Goal: Task Accomplishment & Management: Complete application form

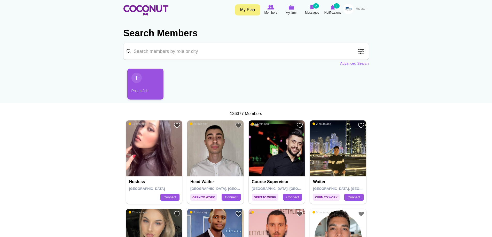
click at [161, 78] on link "Post a Job" at bounding box center [145, 84] width 36 height 31
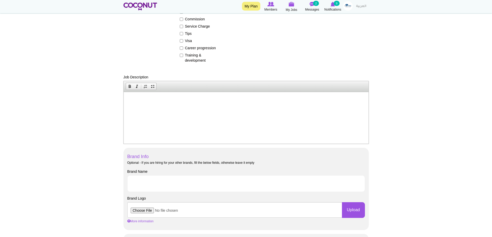
scroll to position [155, 0]
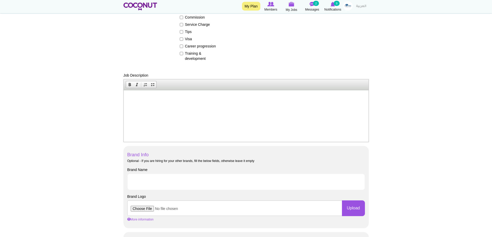
click at [149, 97] on p at bounding box center [246, 97] width 234 height 5
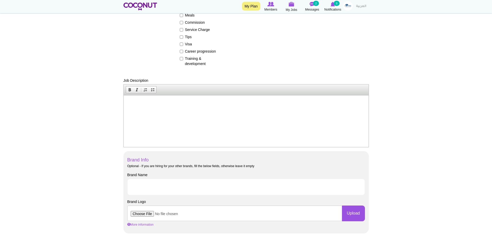
scroll to position [103, 0]
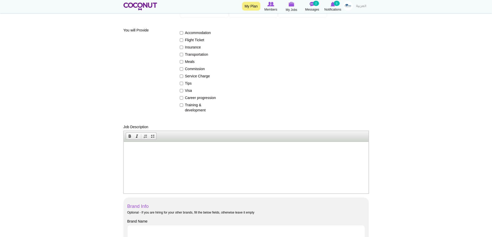
click at [353, 7] on link at bounding box center [348, 5] width 10 height 9
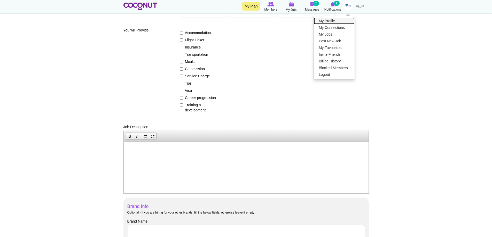
click at [331, 19] on link "My Profile" at bounding box center [334, 21] width 41 height 7
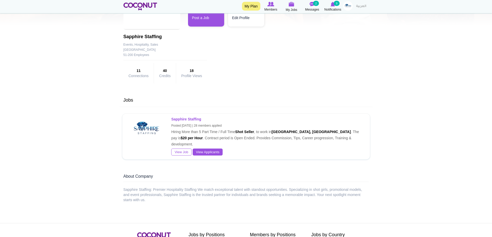
scroll to position [51, 0]
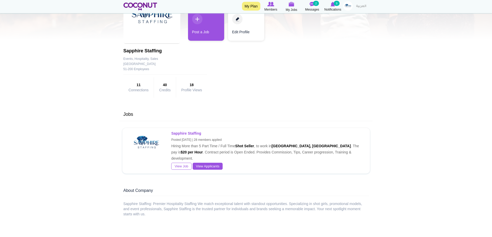
click at [175, 144] on p "Sapphire Staffing Posted 2 weeks ago | 28 members applied Hiring More than 5 Pa…" at bounding box center [266, 145] width 191 height 31
click at [181, 163] on link "View Job" at bounding box center [181, 166] width 20 height 7
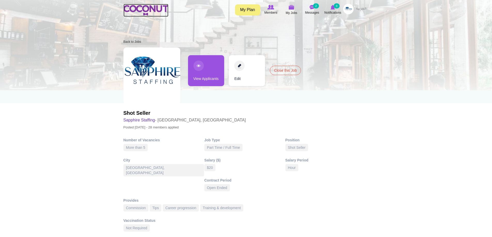
click at [150, 10] on img at bounding box center [145, 10] width 45 height 10
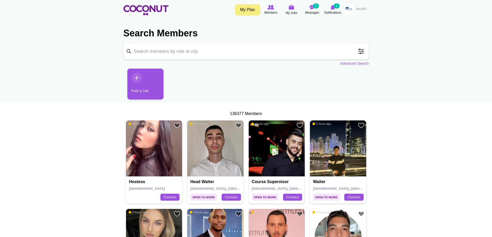
click at [146, 81] on link "Post a Job" at bounding box center [145, 84] width 36 height 31
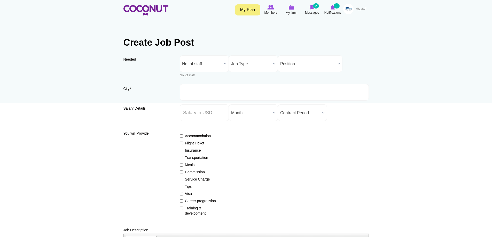
click at [205, 61] on span "No. of staff" at bounding box center [202, 64] width 40 height 17
click at [200, 123] on li "More than 5" at bounding box center [204, 123] width 46 height 6
click at [245, 62] on span "Job Type" at bounding box center [251, 64] width 40 height 17
click at [248, 80] on li "Part Time / Full Time" at bounding box center [253, 81] width 46 height 6
click at [317, 60] on span "Position" at bounding box center [307, 64] width 55 height 17
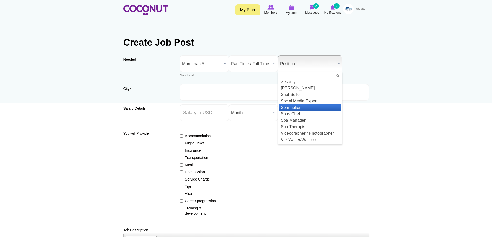
scroll to position [598, 0]
click at [303, 93] on li "Shot Seller" at bounding box center [310, 94] width 62 height 6
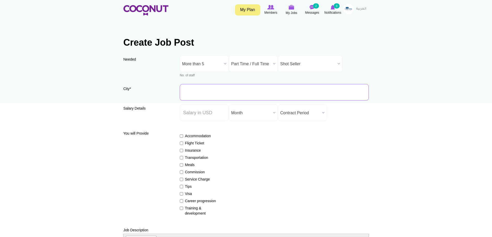
click at [231, 95] on input "City *" at bounding box center [274, 92] width 189 height 17
click at [211, 87] on input "City *" at bounding box center [274, 92] width 189 height 17
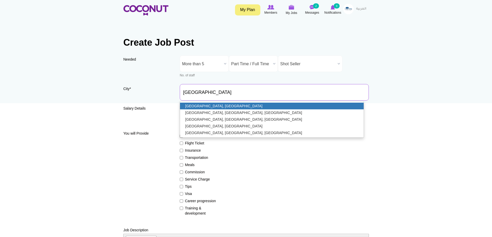
type input "[GEOGRAPHIC_DATA], [GEOGRAPHIC_DATA]"
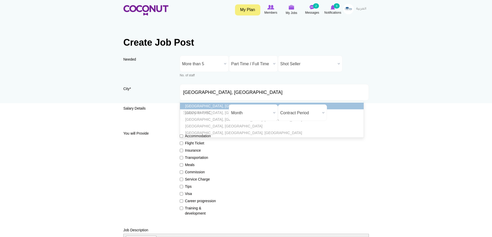
click at [229, 105] on link "[GEOGRAPHIC_DATA], [GEOGRAPHIC_DATA]" at bounding box center [272, 106] width 184 height 7
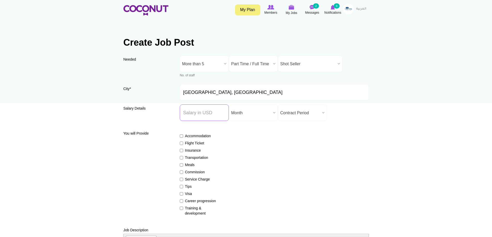
click at [211, 116] on input "Salary ($) *" at bounding box center [204, 113] width 49 height 17
click at [212, 114] on input "Salary ($) *" at bounding box center [204, 113] width 49 height 17
click at [290, 114] on span "Contract Period" at bounding box center [300, 113] width 40 height 17
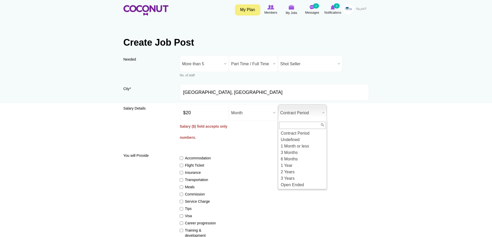
click at [258, 168] on div "Accommodation Flight Ticket Insurance Transportation Meals Commission Service C…" at bounding box center [274, 194] width 189 height 87
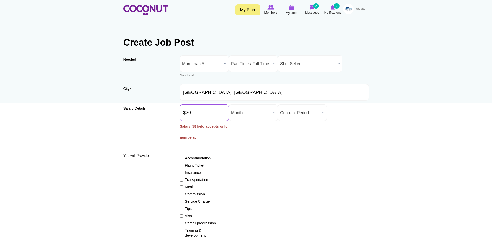
click at [189, 116] on input "$20" at bounding box center [204, 113] width 49 height 17
click at [187, 116] on input "$20" at bounding box center [204, 113] width 49 height 17
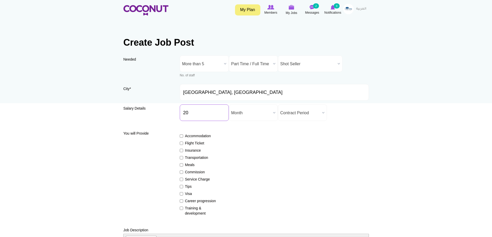
type input "20"
click at [301, 111] on span "Contract Period" at bounding box center [300, 113] width 40 height 17
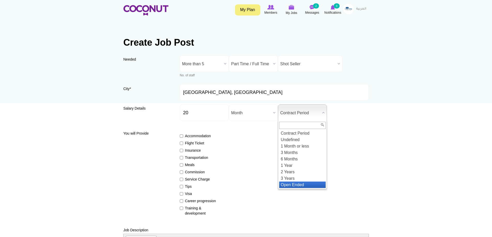
click at [302, 186] on li "Open Ended" at bounding box center [302, 185] width 46 height 6
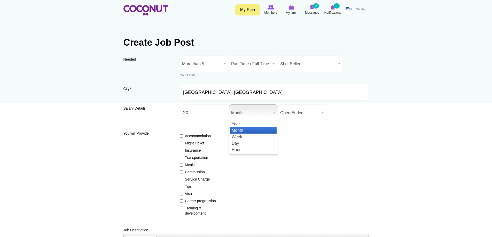
click at [241, 108] on span "Month" at bounding box center [251, 113] width 40 height 17
click at [243, 152] on li "Hour" at bounding box center [253, 150] width 46 height 6
click at [182, 174] on label "Commission" at bounding box center [199, 172] width 38 height 5
click at [182, 174] on input "Commission" at bounding box center [181, 172] width 3 height 3
checkbox input "true"
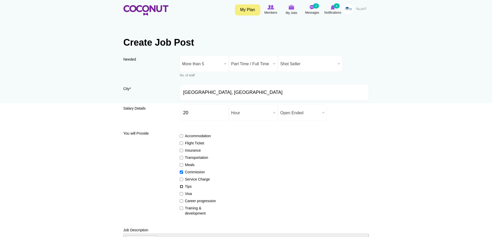
click at [180, 185] on input "Tips" at bounding box center [181, 186] width 3 height 3
checkbox input "true"
click at [182, 208] on input "Training & development" at bounding box center [181, 208] width 3 height 3
checkbox input "true"
click at [182, 202] on input "Career progression" at bounding box center [181, 201] width 3 height 3
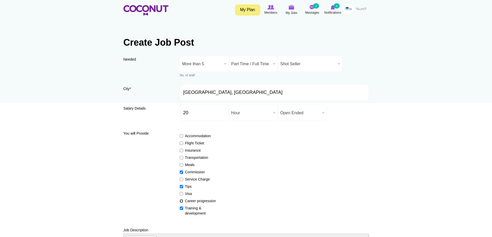
checkbox input "true"
click at [181, 208] on input "Training & development" at bounding box center [181, 208] width 3 height 3
click at [182, 209] on input "Training & development" at bounding box center [181, 208] width 3 height 3
checkbox input "true"
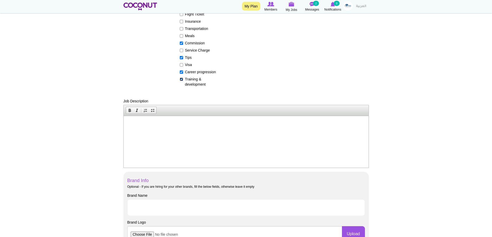
scroll to position [103, 0]
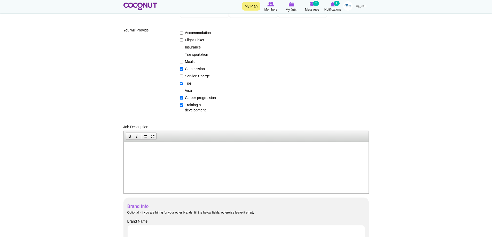
click at [150, 142] on html at bounding box center [245, 150] width 245 height 16
drag, startPoint x: 151, startPoint y: 142, endPoint x: 138, endPoint y: 148, distance: 13.7
click at [146, 152] on span "Paste" at bounding box center [158, 152] width 27 height 6
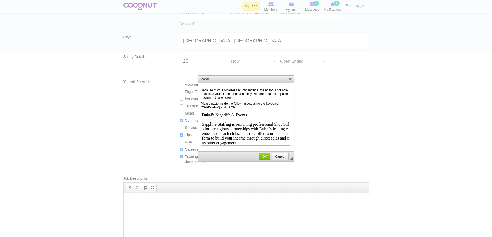
scroll to position [181, 0]
click at [264, 158] on span "OK" at bounding box center [264, 157] width 10 height 4
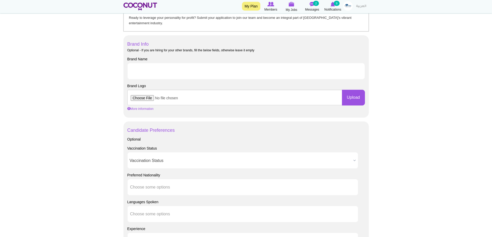
scroll to position [266, 0]
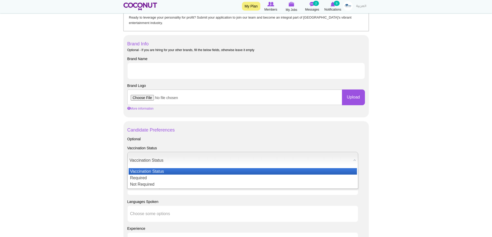
click at [156, 161] on span "Vaccination Status" at bounding box center [240, 160] width 221 height 17
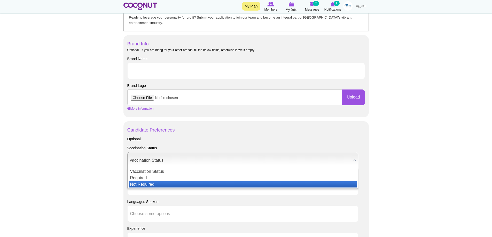
click at [160, 183] on li "Not Required" at bounding box center [243, 184] width 228 height 6
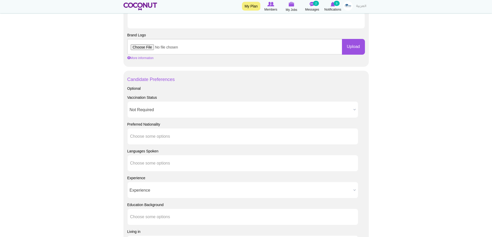
scroll to position [318, 0]
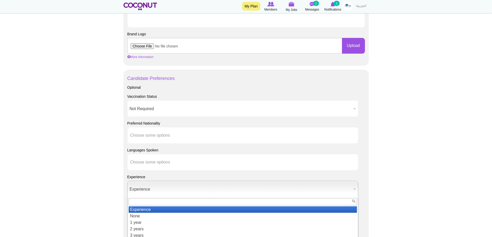
click at [150, 193] on span "Experience" at bounding box center [240, 189] width 221 height 17
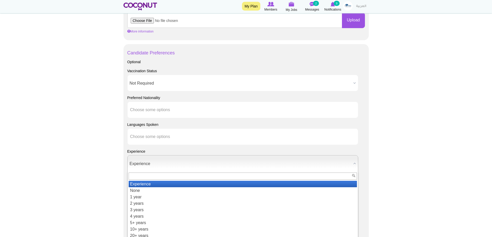
scroll to position [343, 0]
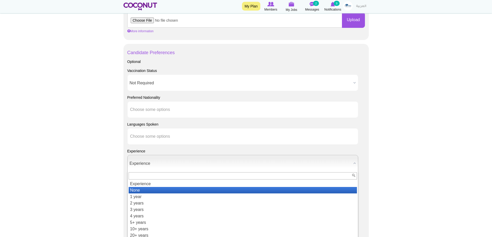
click at [151, 193] on li "None" at bounding box center [243, 190] width 228 height 6
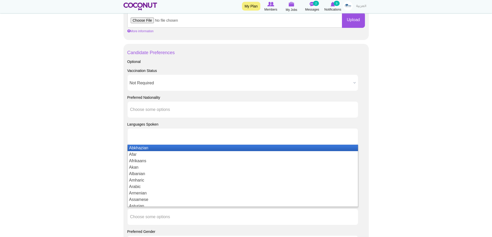
click at [171, 137] on input "text" at bounding box center [153, 136] width 46 height 5
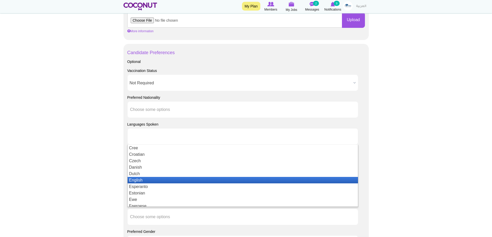
click at [141, 178] on li "English" at bounding box center [243, 180] width 230 height 6
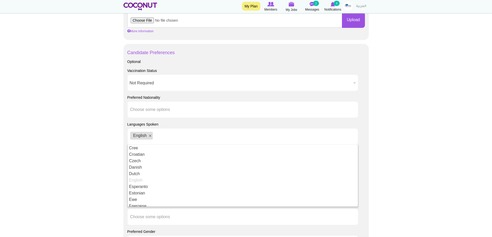
scroll to position [0, 0]
click at [479, 153] on body "Toggle navigation My Plan Members My Jobs Post a Job Messages 2 Notifications 9…" at bounding box center [246, 27] width 492 height 741
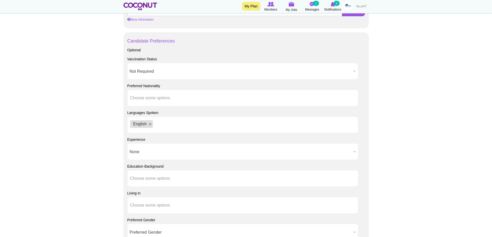
scroll to position [369, 0]
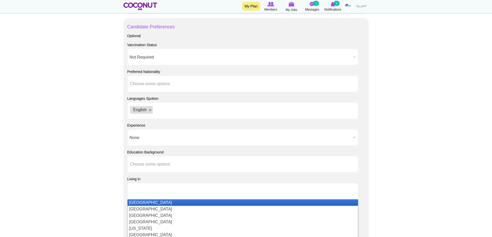
click at [163, 189] on input "text" at bounding box center [153, 191] width 46 height 5
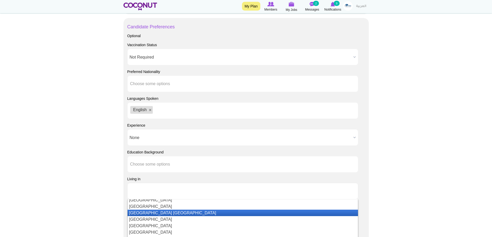
scroll to position [1500, 0]
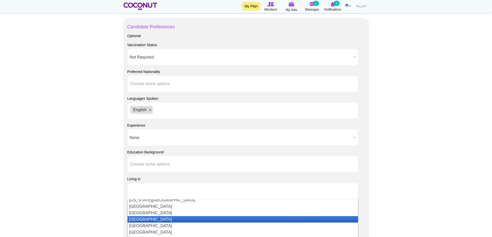
click at [152, 217] on li "[GEOGRAPHIC_DATA]" at bounding box center [243, 219] width 230 height 6
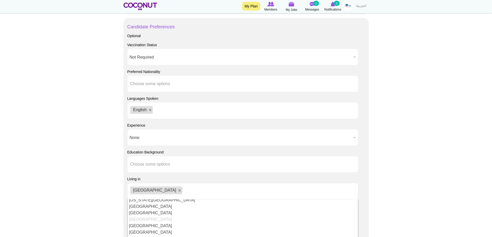
scroll to position [0, 0]
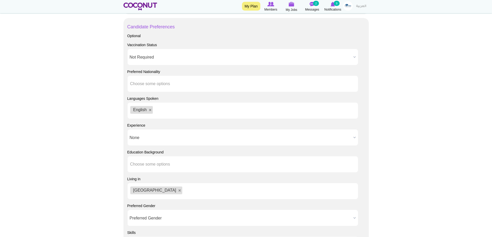
click at [77, 161] on body "Toggle navigation My Plan Members My Jobs Post a Job Messages 2 Notifications 9…" at bounding box center [246, 1] width 492 height 741
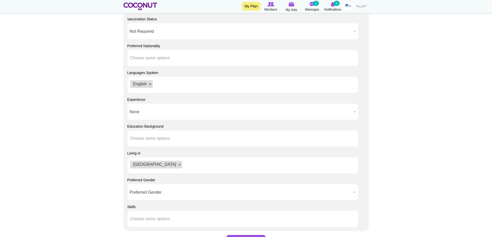
scroll to position [447, 0]
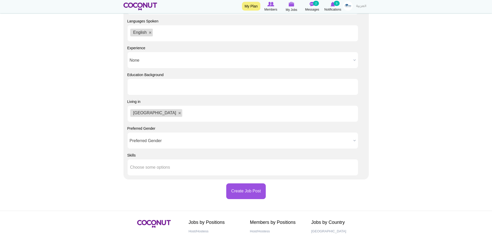
click at [171, 85] on input "text" at bounding box center [153, 87] width 46 height 5
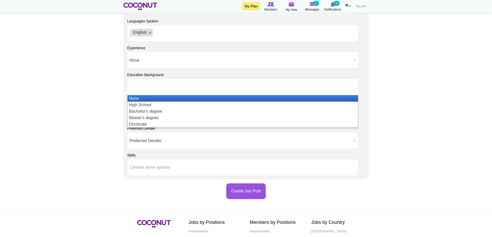
click at [158, 99] on li "None" at bounding box center [243, 98] width 230 height 6
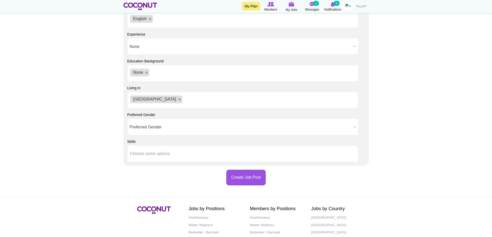
scroll to position [472, 0]
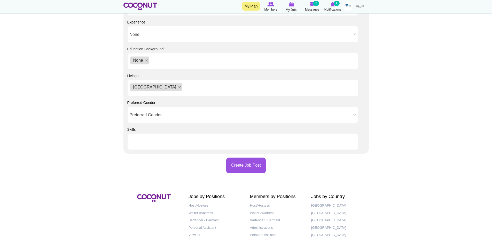
click at [161, 142] on input "text" at bounding box center [153, 141] width 46 height 5
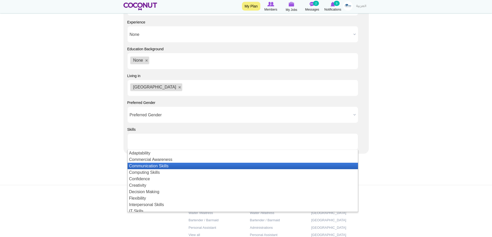
click at [148, 164] on li "Communication Skills" at bounding box center [243, 166] width 230 height 6
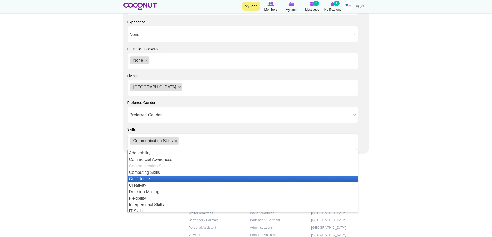
click at [156, 180] on li "Confidence" at bounding box center [243, 179] width 230 height 6
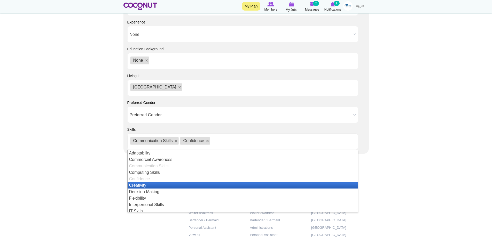
click at [149, 186] on li "Creativity" at bounding box center [243, 185] width 230 height 6
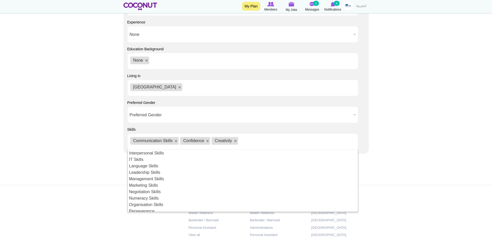
scroll to position [26, 0]
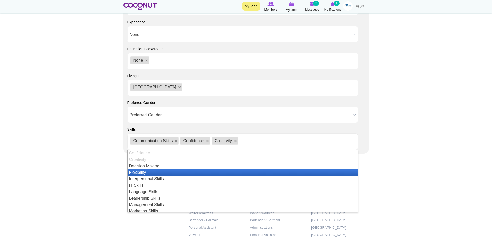
click at [144, 171] on li "Flexibility" at bounding box center [243, 172] width 230 height 6
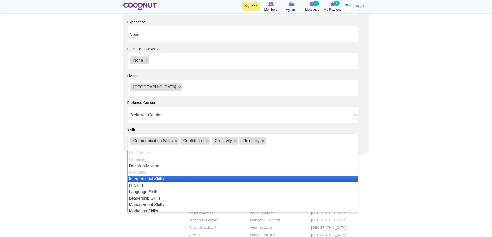
click at [145, 177] on li "Interpersonal Skills" at bounding box center [243, 179] width 230 height 6
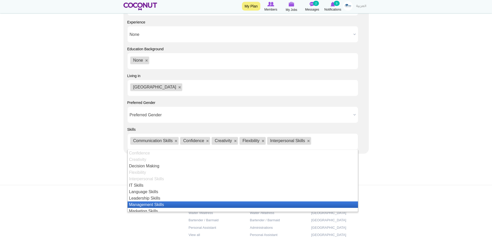
scroll to position [52, 0]
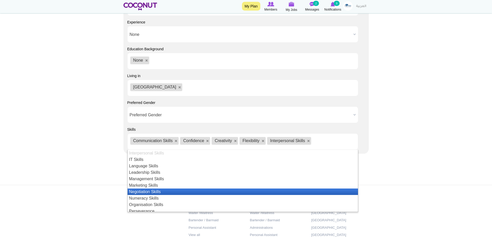
click at [145, 189] on li "Negotiation Skills" at bounding box center [243, 192] width 230 height 6
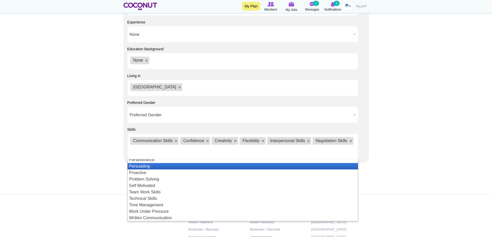
scroll to position [110, 0]
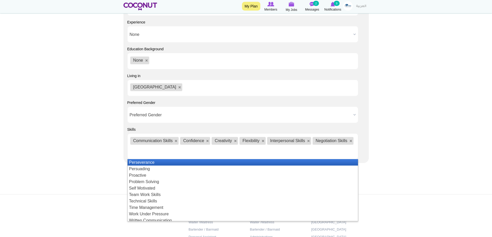
click at [152, 160] on li "Perseverance" at bounding box center [243, 162] width 230 height 6
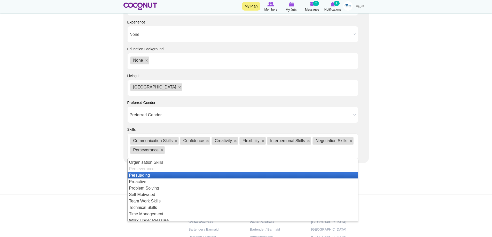
scroll to position [112, 0]
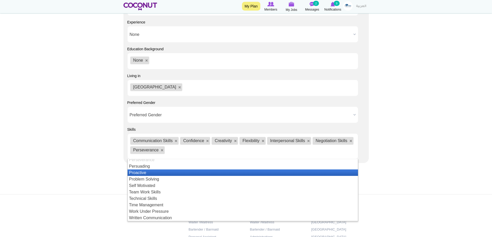
click at [149, 172] on li "Proactive" at bounding box center [243, 173] width 230 height 6
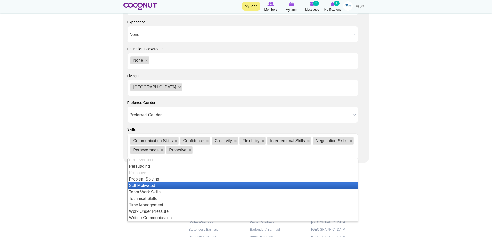
click at [152, 184] on li "Self Motivated" at bounding box center [243, 186] width 230 height 6
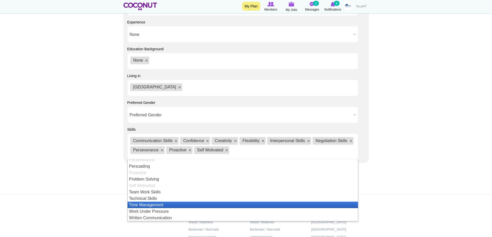
click at [148, 203] on li "Time Management" at bounding box center [243, 205] width 230 height 6
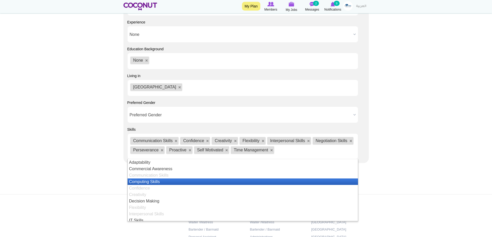
scroll to position [77, 0]
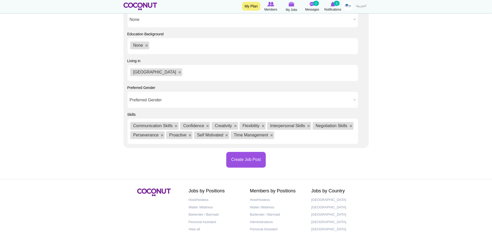
scroll to position [498, 0]
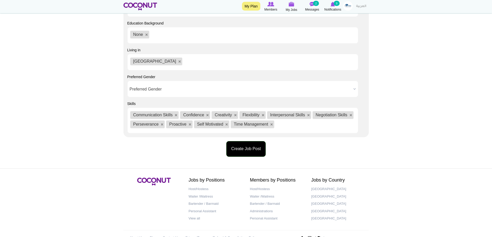
click at [248, 152] on button "Create Job Post" at bounding box center [245, 149] width 39 height 16
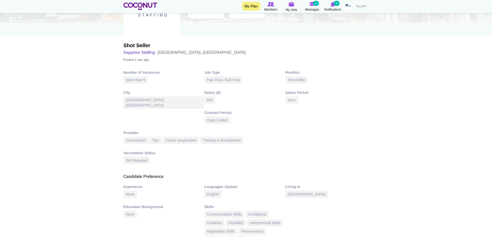
scroll to position [103, 0]
